Goal: Consume media (video, audio): Consume media (video, audio)

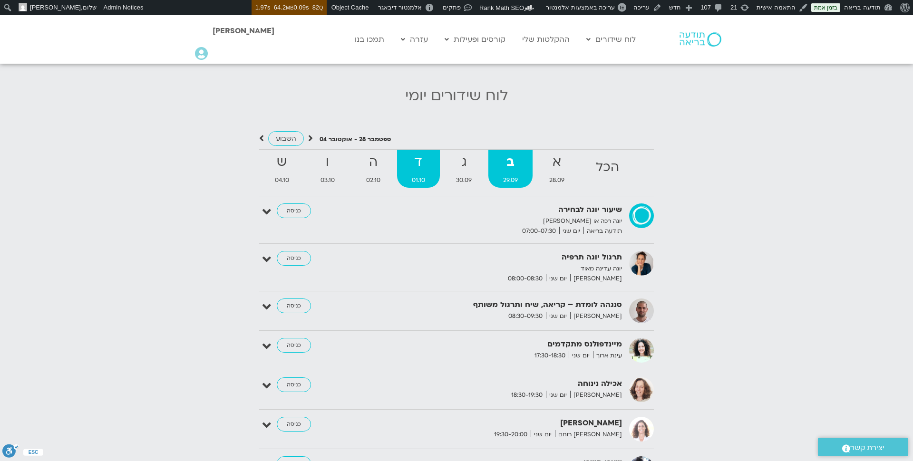
scroll to position [999, 0]
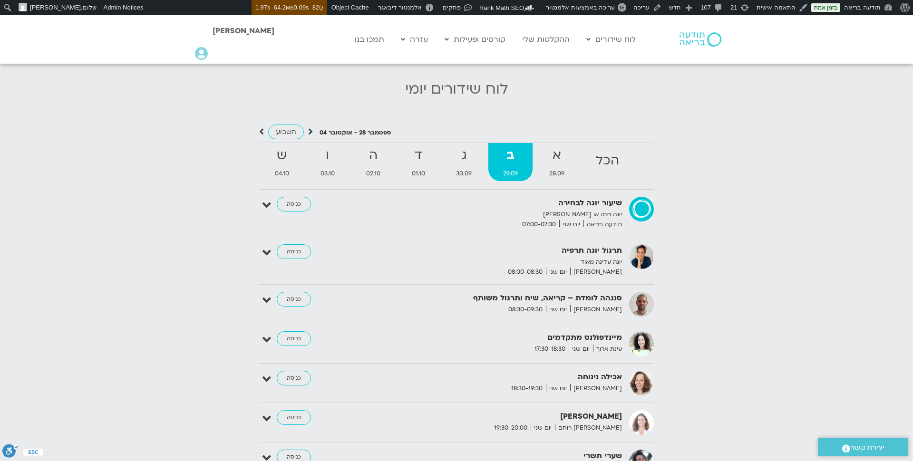
click at [308, 127] on icon at bounding box center [310, 132] width 5 height 10
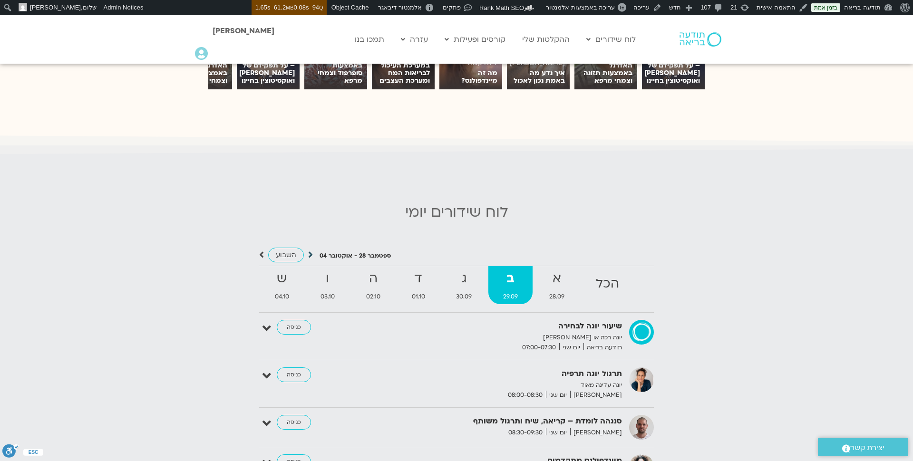
click at [311, 255] on icon at bounding box center [310, 255] width 5 height 10
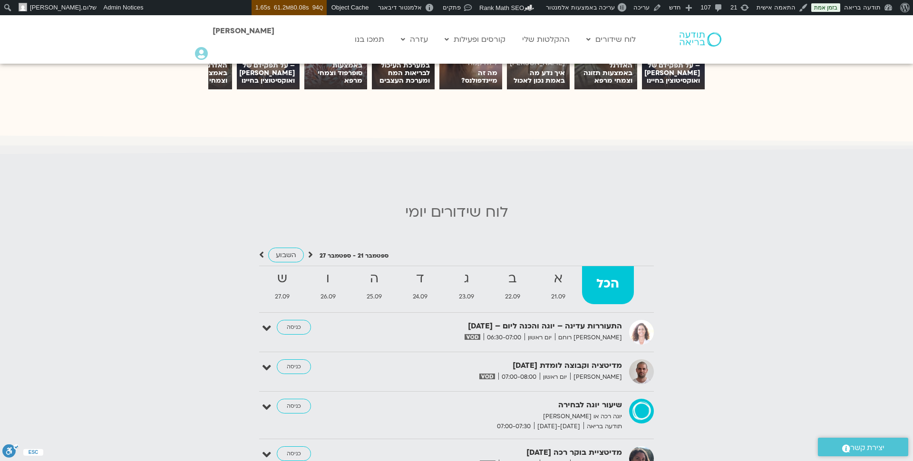
click at [311, 255] on icon at bounding box center [310, 255] width 5 height 10
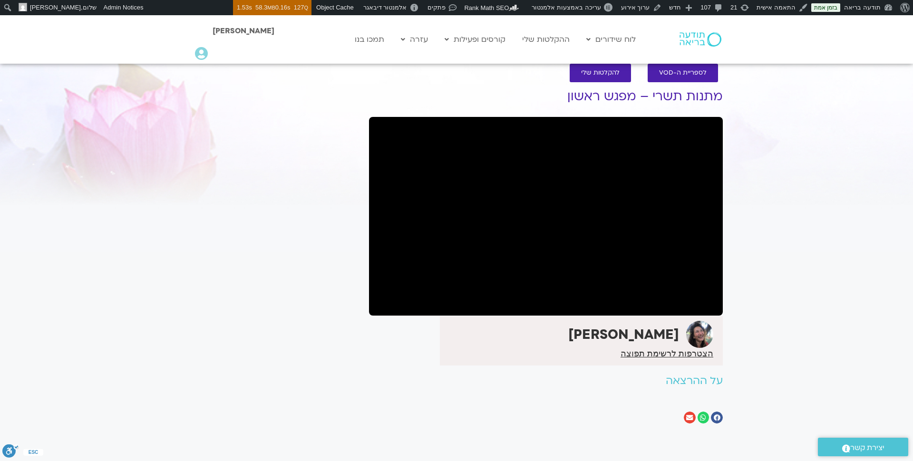
scroll to position [15, 0]
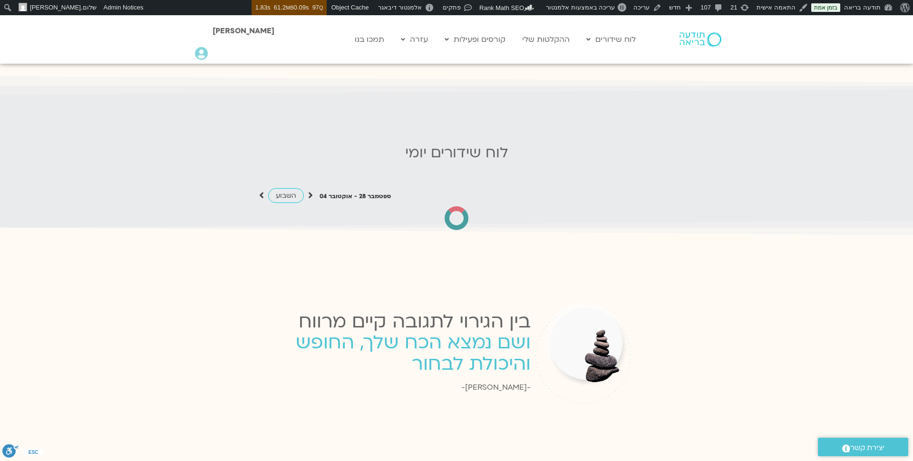
scroll to position [932, 0]
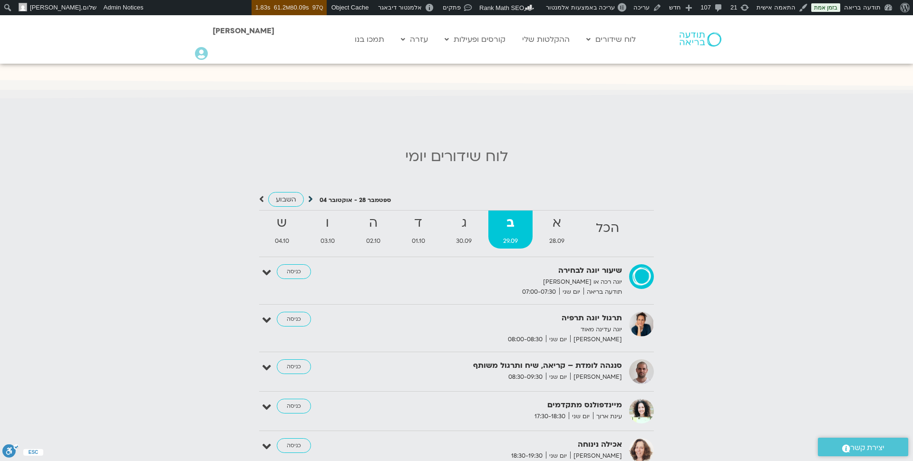
click at [311, 195] on icon at bounding box center [310, 200] width 5 height 10
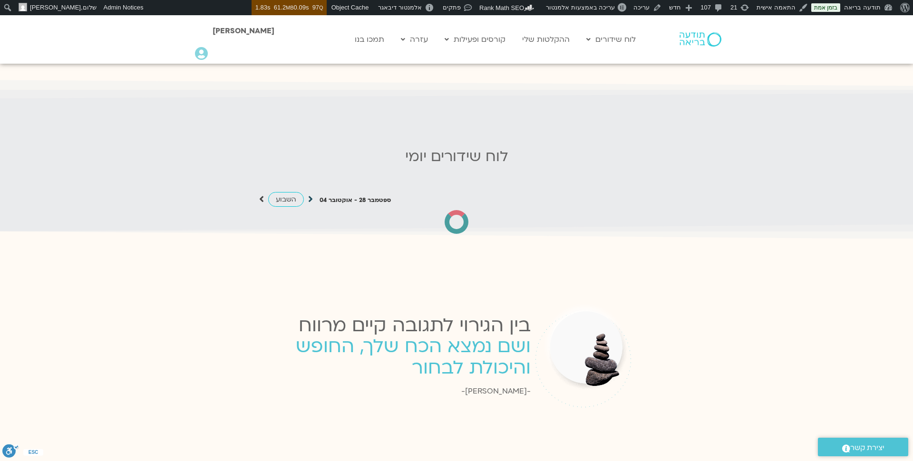
scroll to position [0, 0]
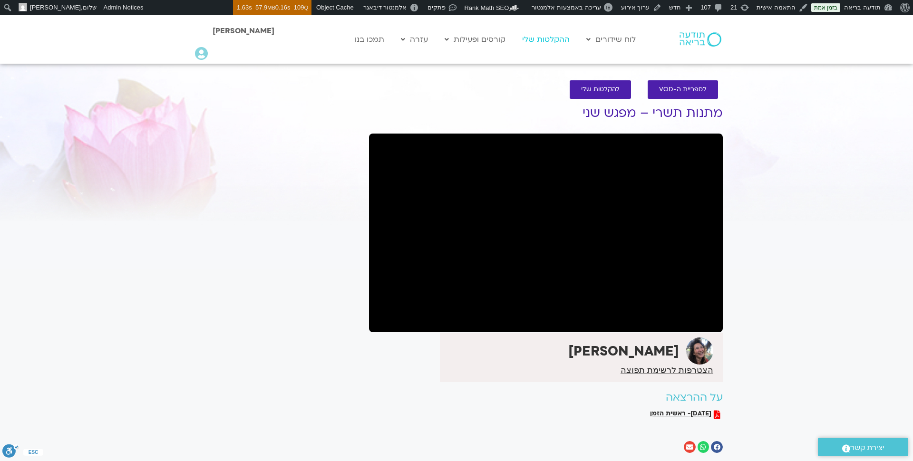
click at [545, 41] on link "ההקלטות שלי" at bounding box center [546, 39] width 57 height 18
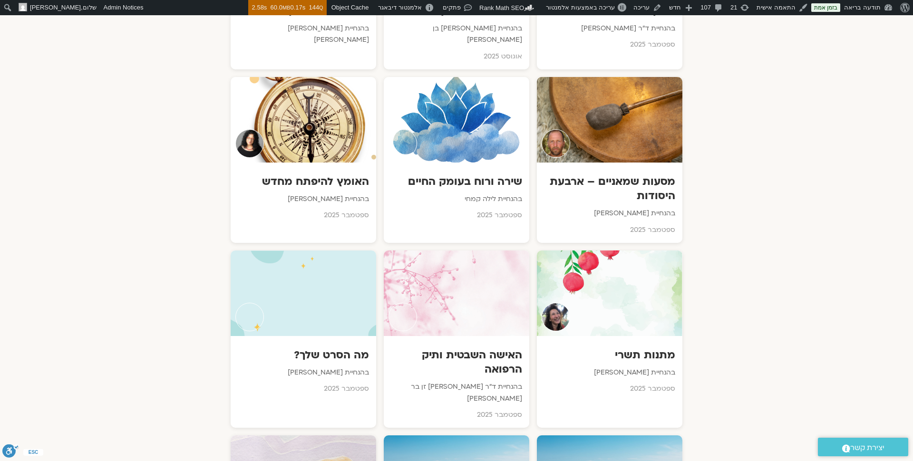
scroll to position [681, 0]
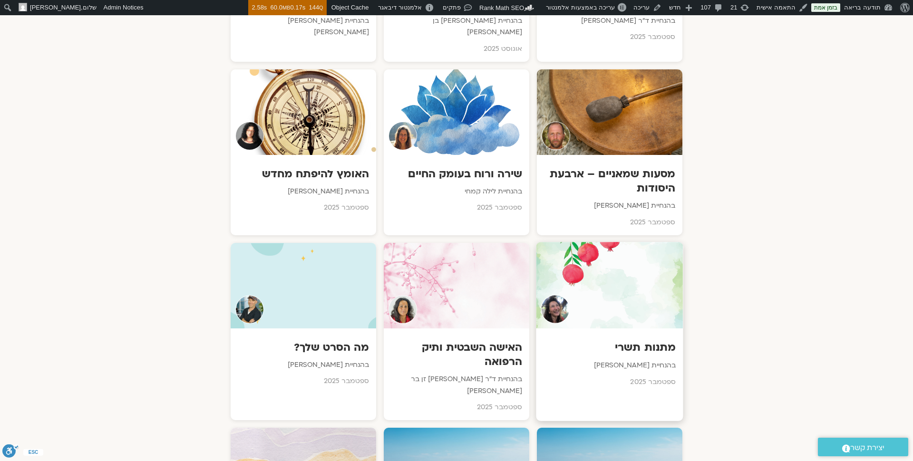
click at [629, 341] on h3 "מתנות תשרי" at bounding box center [610, 348] width 133 height 15
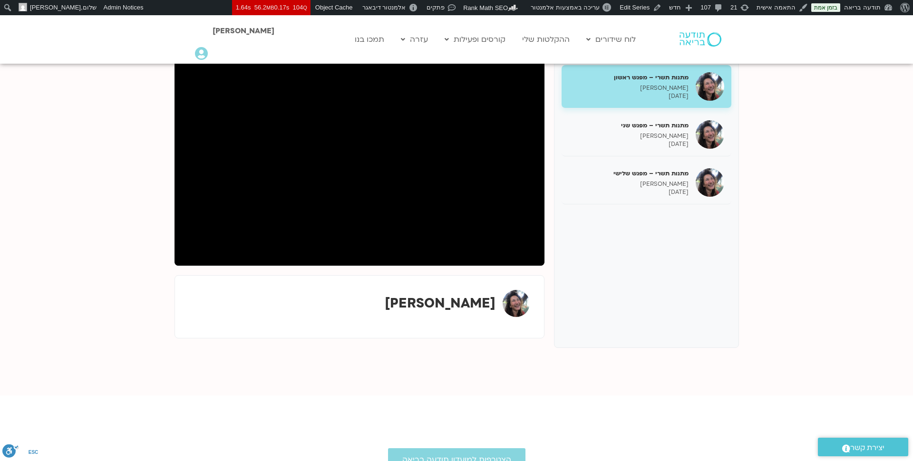
scroll to position [136, 0]
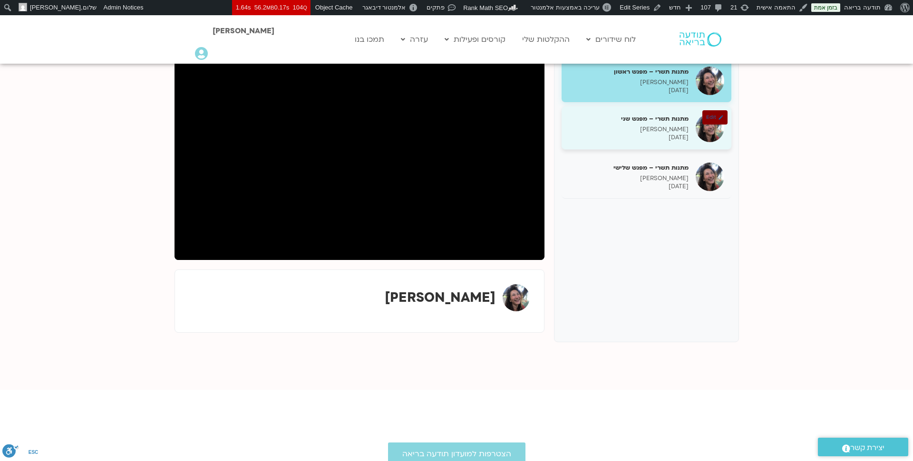
click at [658, 137] on p "[DATE]" at bounding box center [629, 138] width 120 height 8
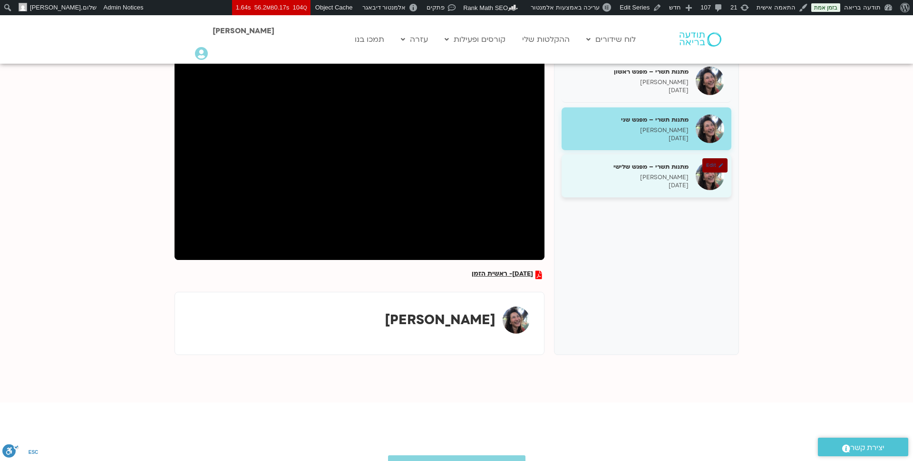
click at [655, 174] on p "[PERSON_NAME]" at bounding box center [629, 178] width 120 height 8
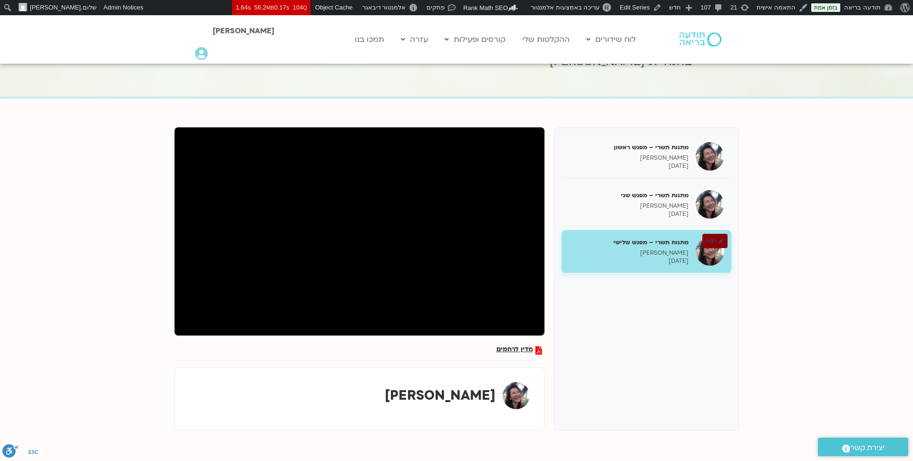
scroll to position [37, 0]
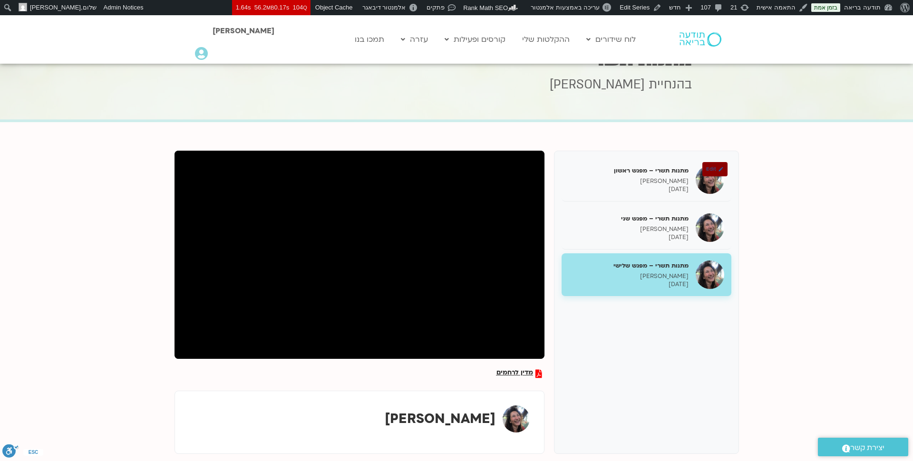
click at [655, 174] on div "מתנות תשרי – מפגש ראשון [PERSON_NAME] [DATE]" at bounding box center [629, 179] width 120 height 27
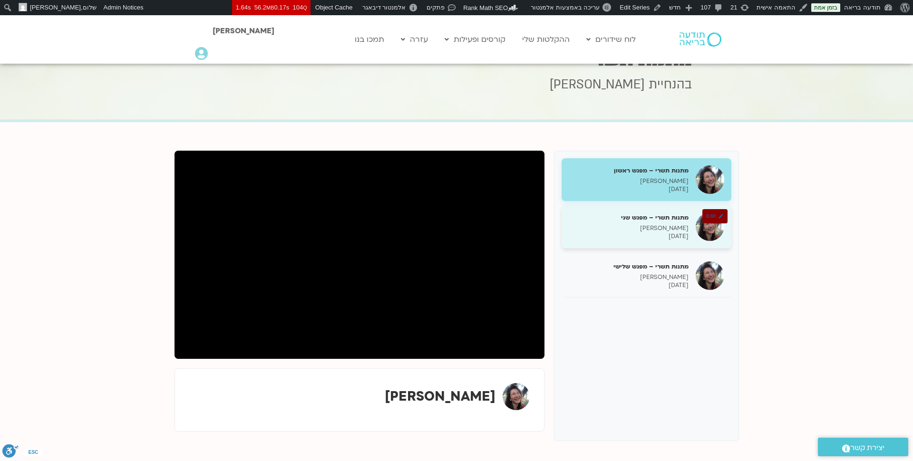
click at [599, 233] on p "[DATE]" at bounding box center [629, 237] width 120 height 8
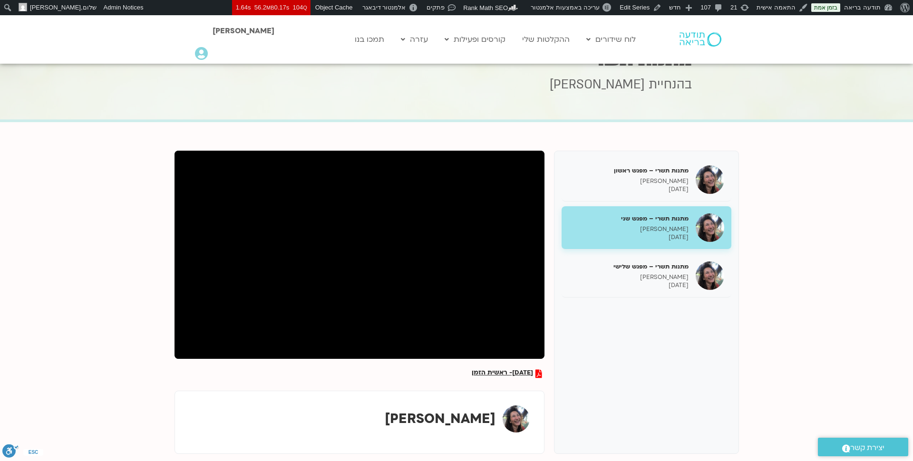
scroll to position [47, 0]
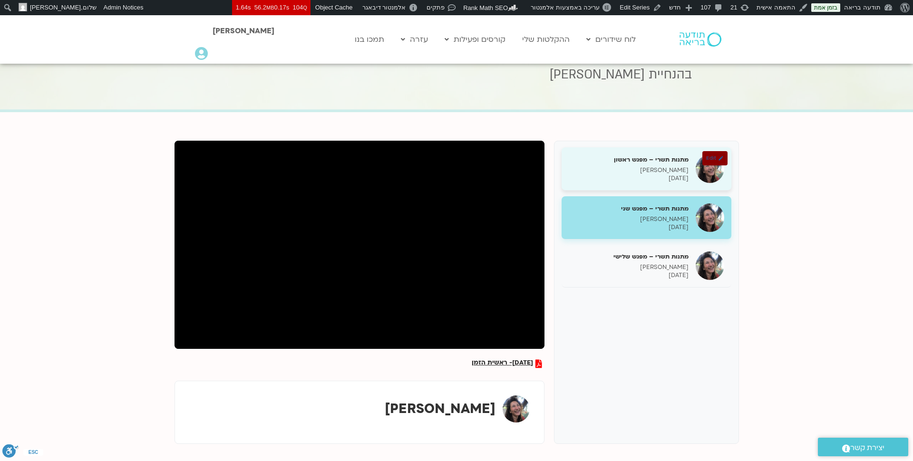
click at [678, 156] on h5 "מתנות תשרי – מפגש ראשון" at bounding box center [629, 160] width 120 height 9
